Goal: Transaction & Acquisition: Subscribe to service/newsletter

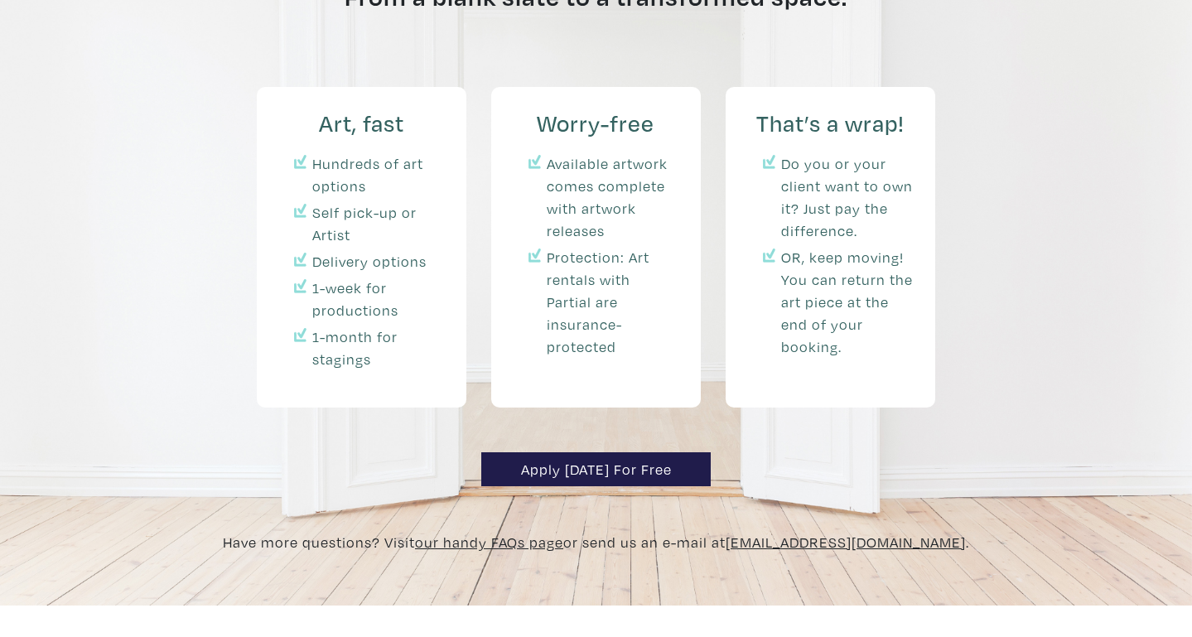
scroll to position [2253, 0]
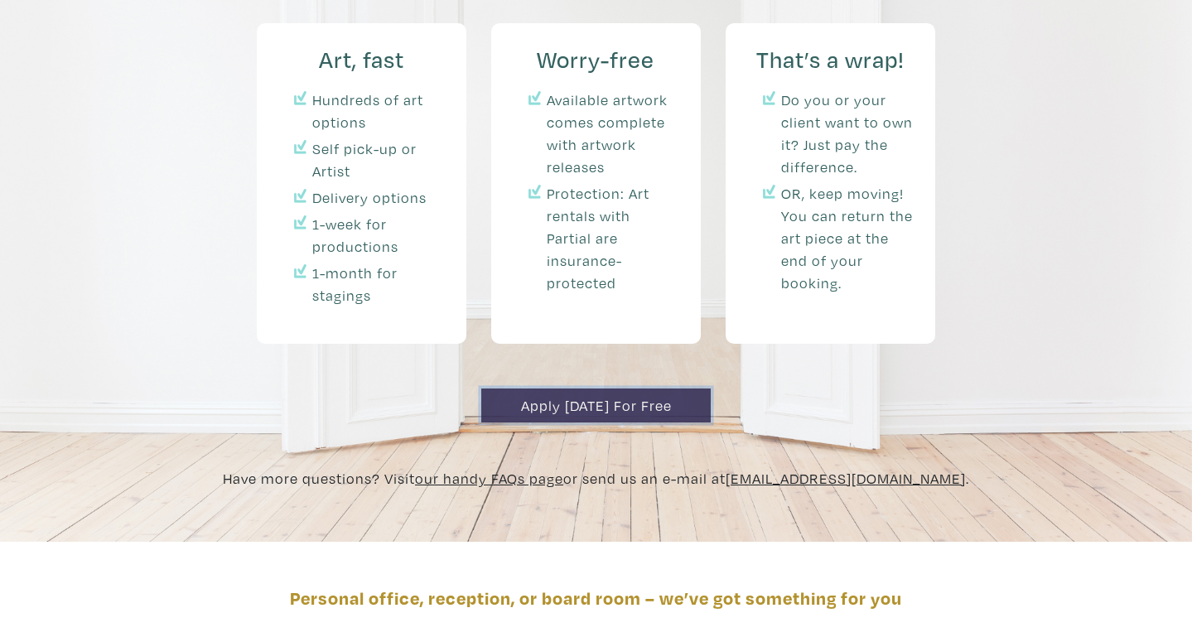
click at [584, 389] on link "Apply today for free" at bounding box center [596, 406] width 230 height 34
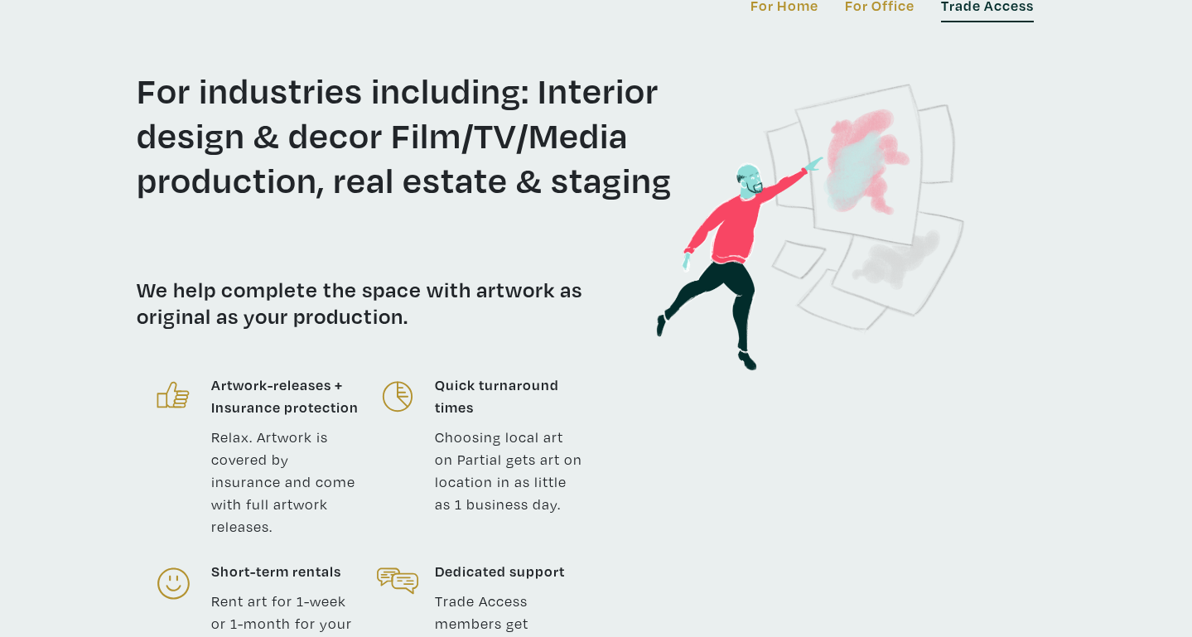
scroll to position [0, 0]
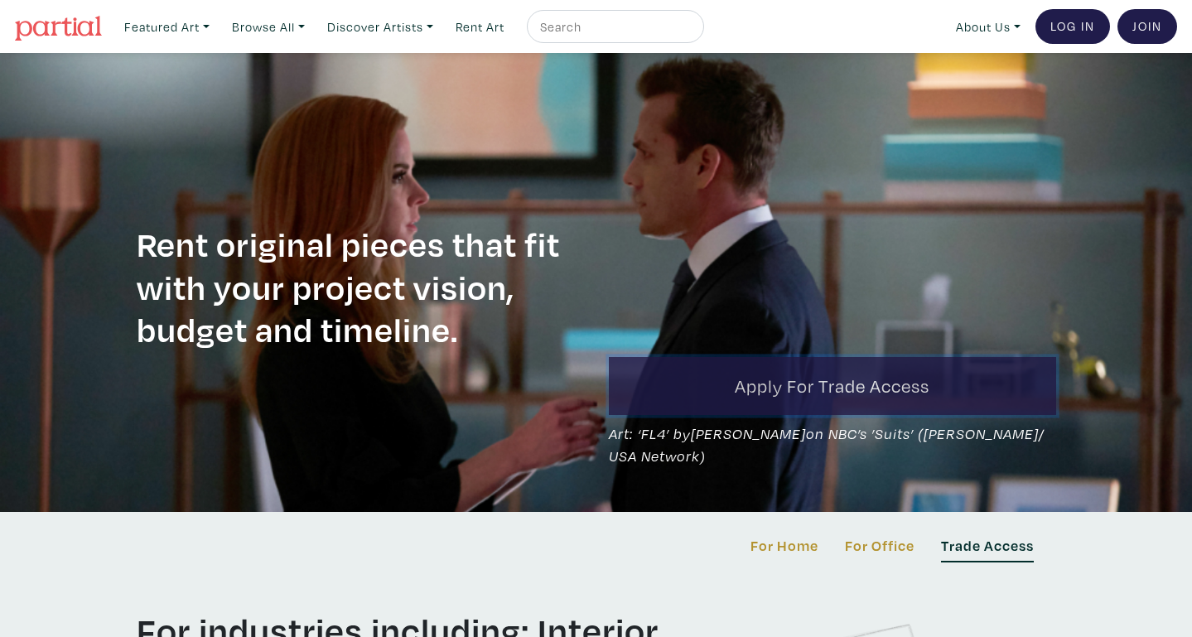
click at [833, 382] on link "Apply for Trade Access" at bounding box center [832, 386] width 447 height 58
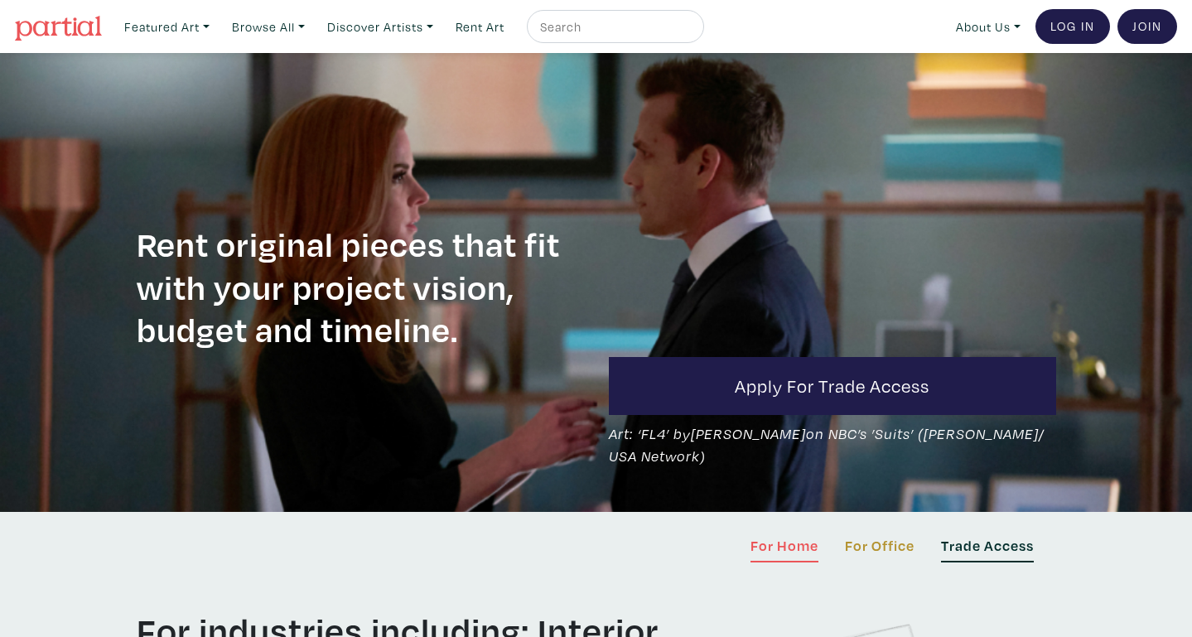
click at [798, 544] on link "For Home" at bounding box center [785, 548] width 68 height 28
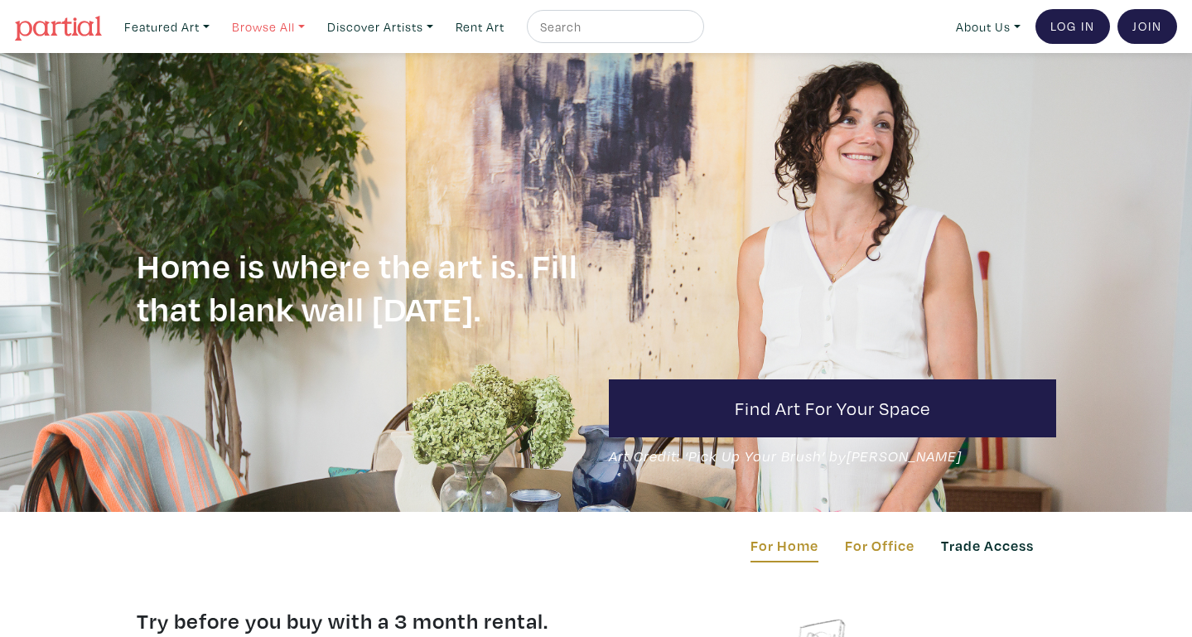
click at [294, 23] on link "Browse All" at bounding box center [269, 27] width 88 height 34
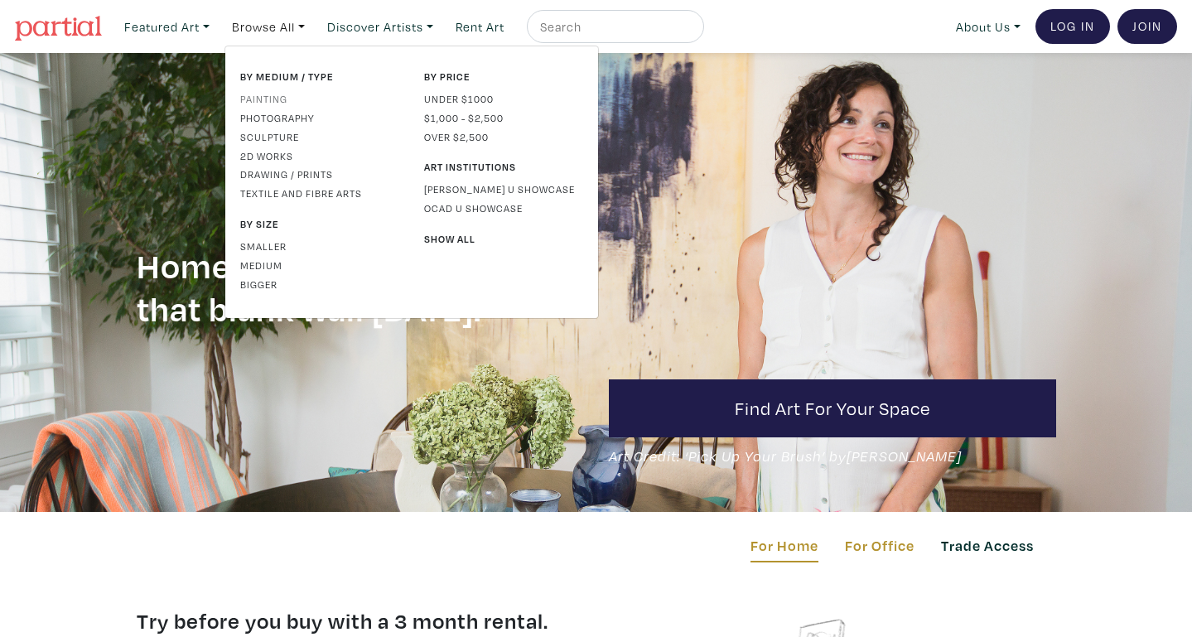
click at [275, 97] on link "Painting" at bounding box center [319, 98] width 159 height 15
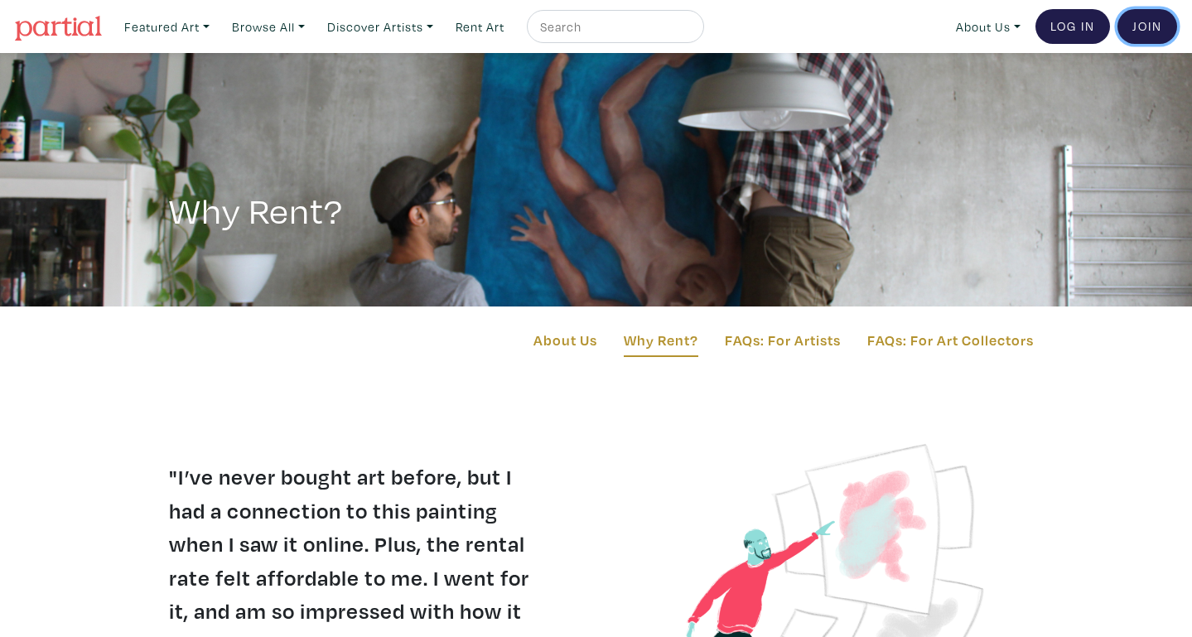
click at [1144, 26] on link "Join the Community" at bounding box center [1148, 26] width 60 height 35
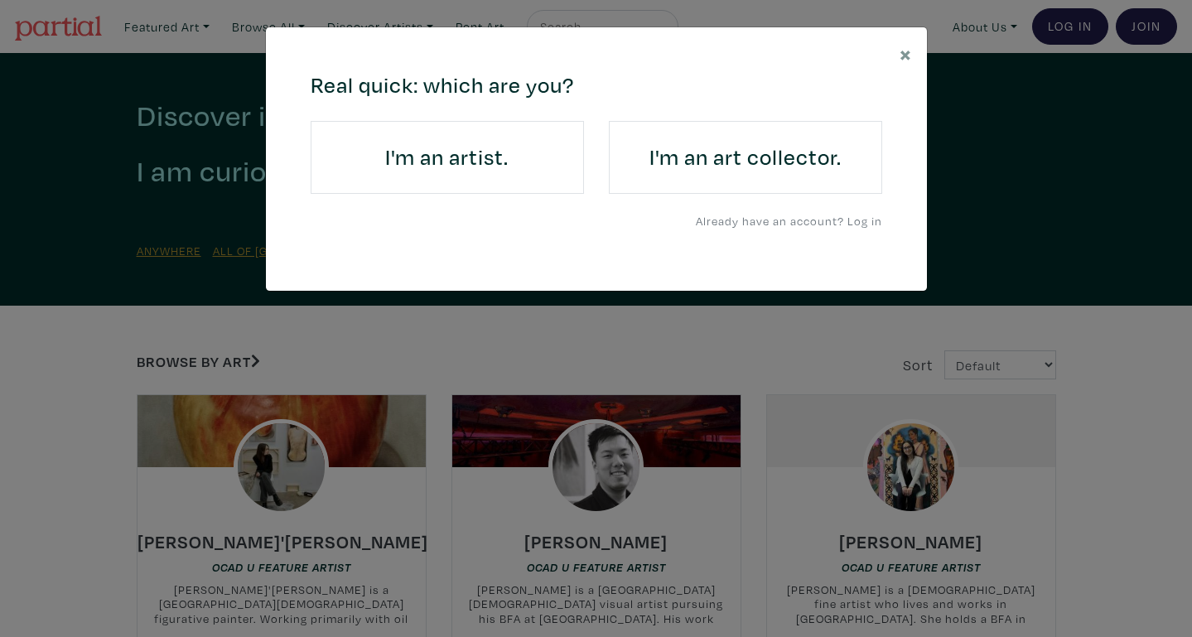
click at [778, 147] on h4 "I'm an art collector." at bounding box center [745, 157] width 227 height 27
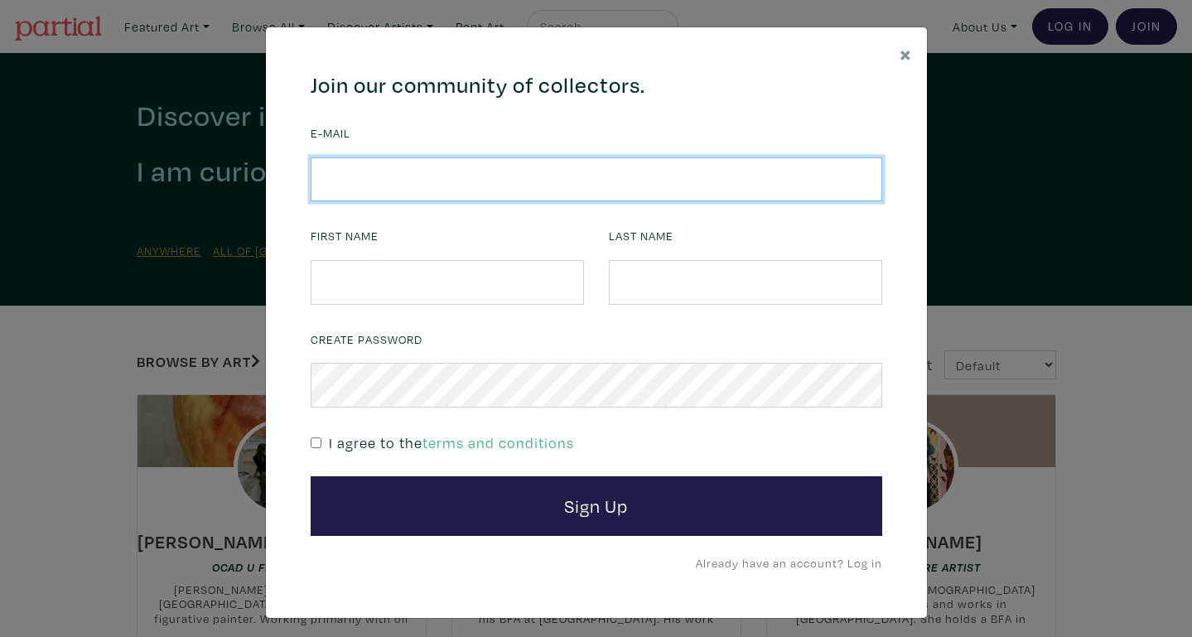
click at [656, 174] on input "email" at bounding box center [597, 179] width 572 height 45
type input "[PERSON_NAME][EMAIL_ADDRESS][DOMAIN_NAME]"
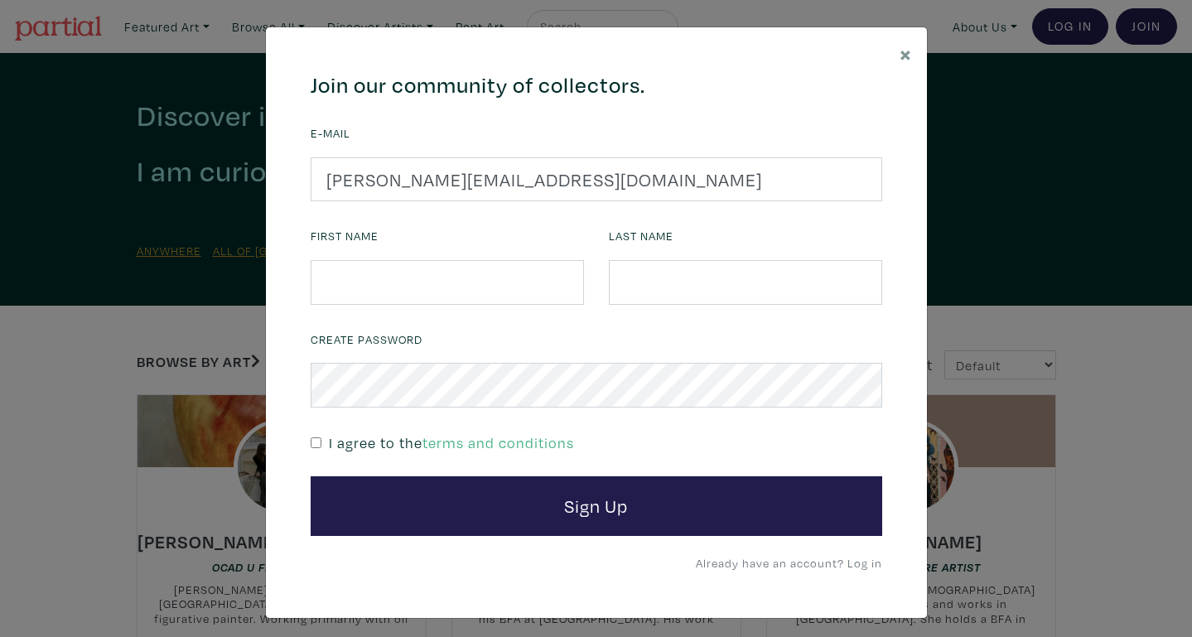
type input "[PERSON_NAME]"
type input "French"
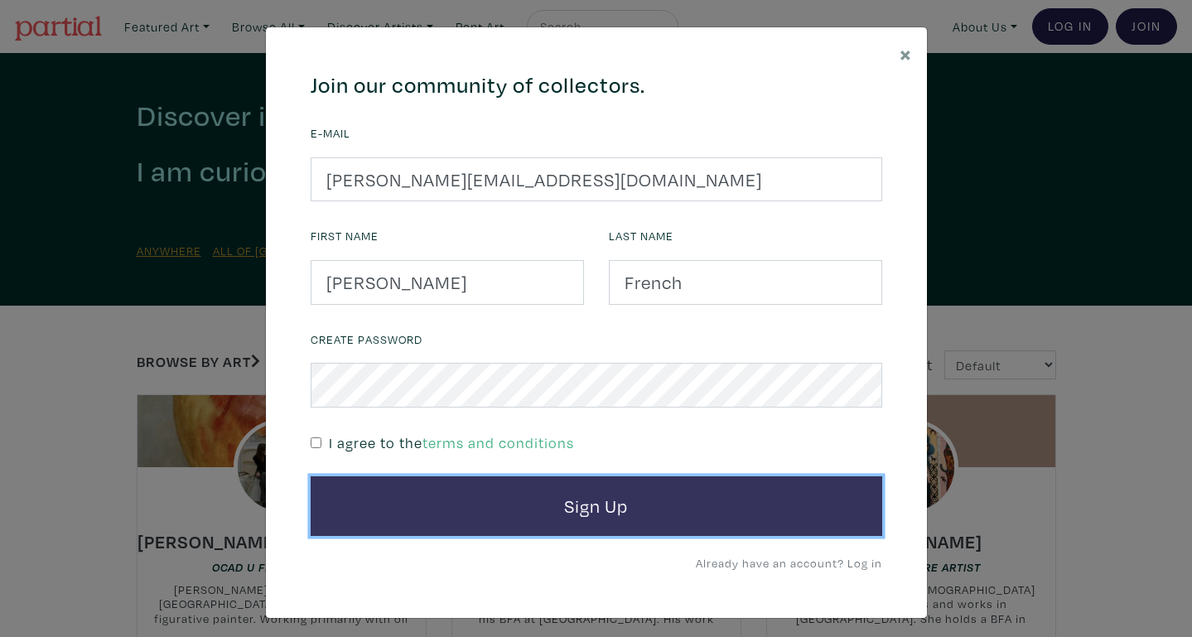
click at [563, 515] on button "Sign Up" at bounding box center [597, 506] width 572 height 60
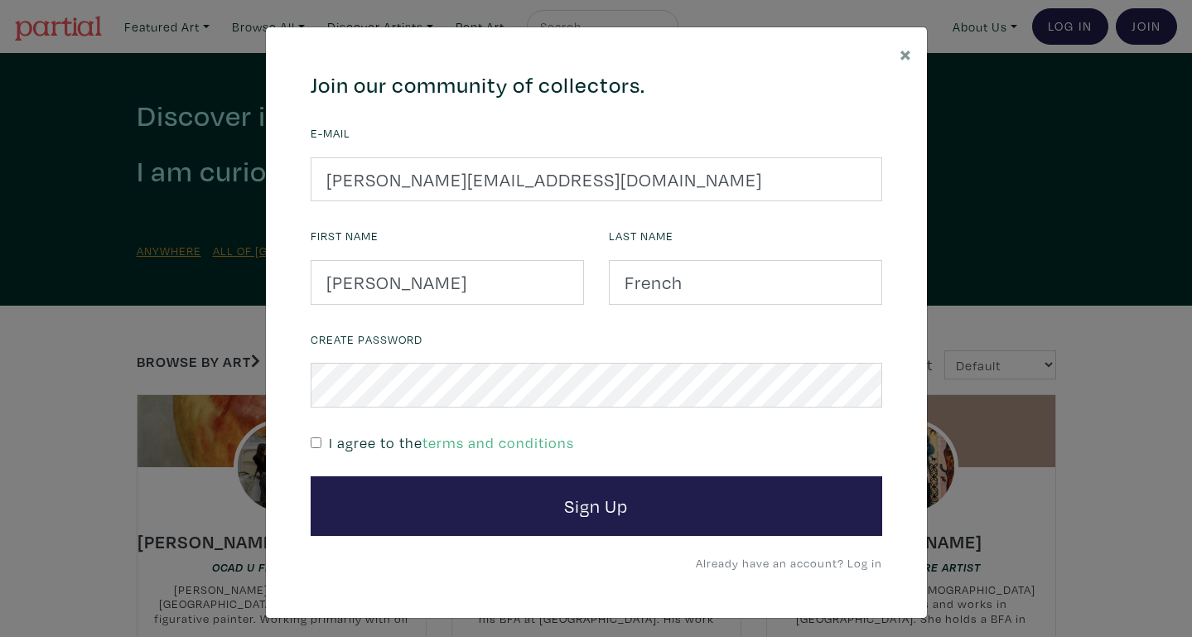
click at [314, 438] on input "checkbox" at bounding box center [316, 443] width 11 height 11
checkbox input "true"
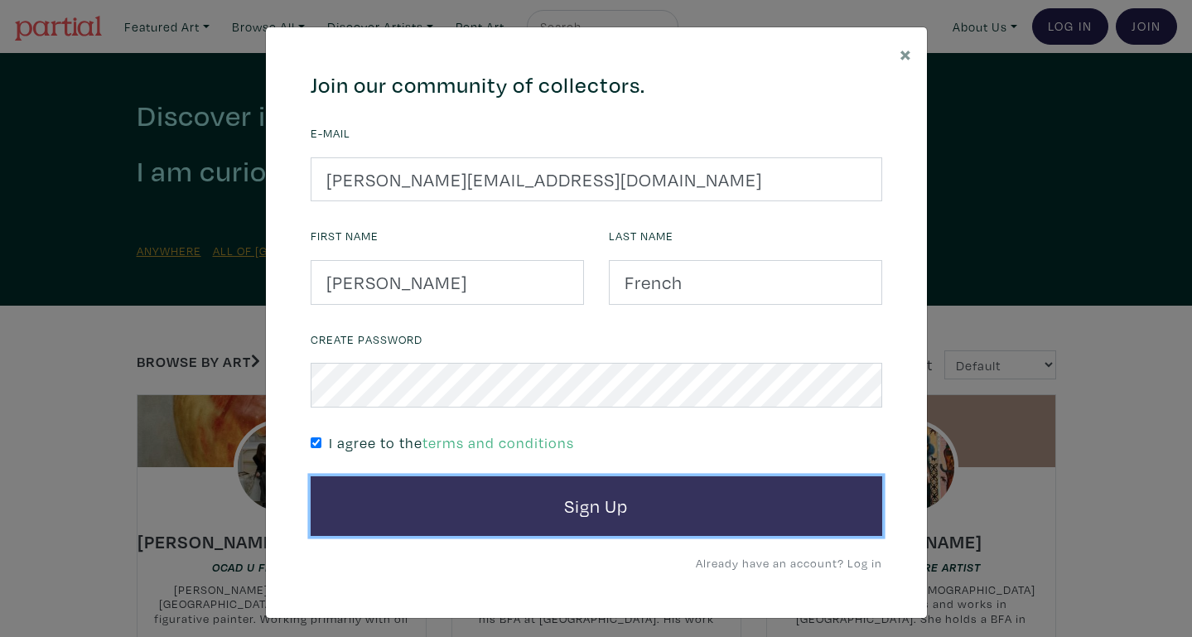
click at [661, 503] on button "Sign Up" at bounding box center [597, 506] width 572 height 60
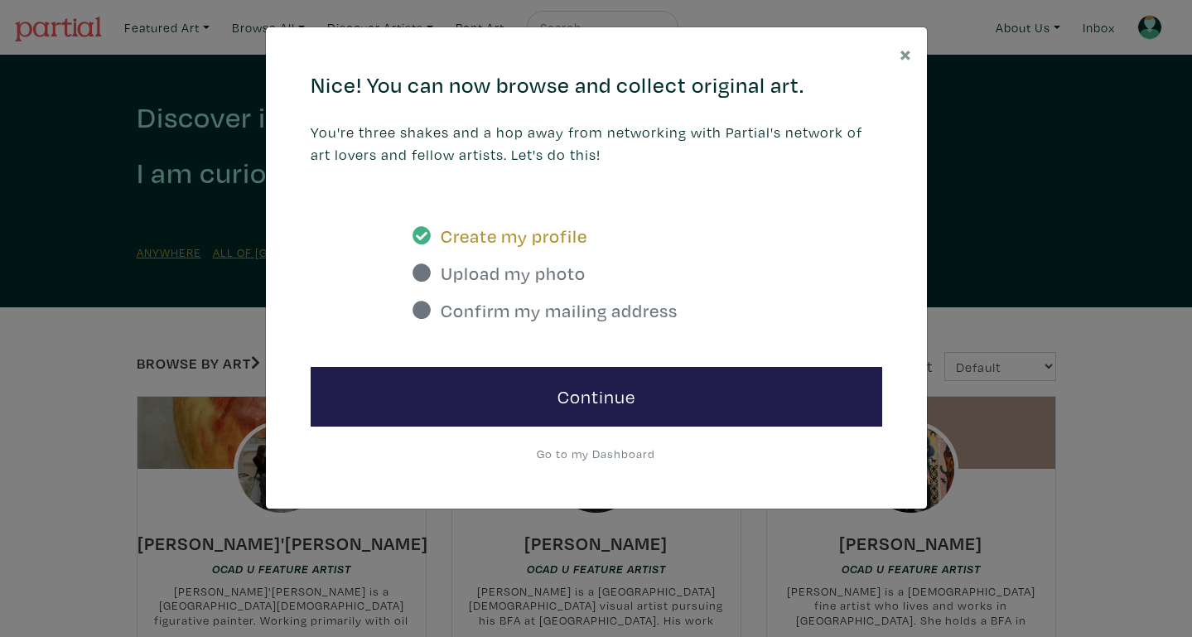
click at [423, 273] on icon at bounding box center [422, 273] width 18 height 18
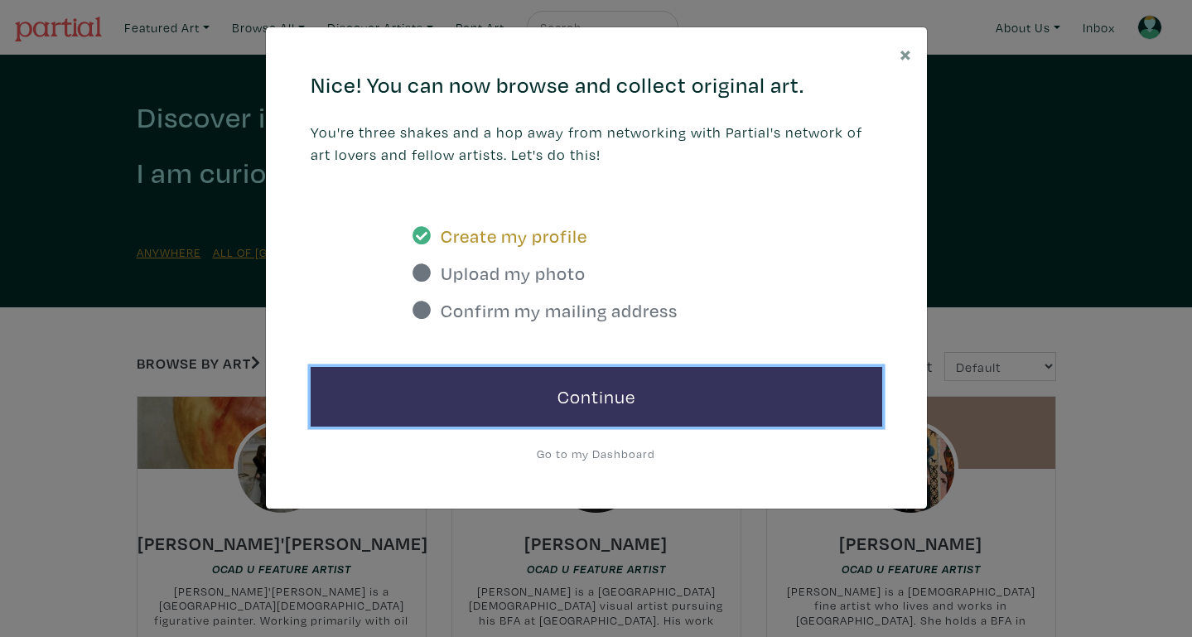
click at [663, 395] on link "Continue" at bounding box center [597, 397] width 572 height 60
